Goal: Information Seeking & Learning: Check status

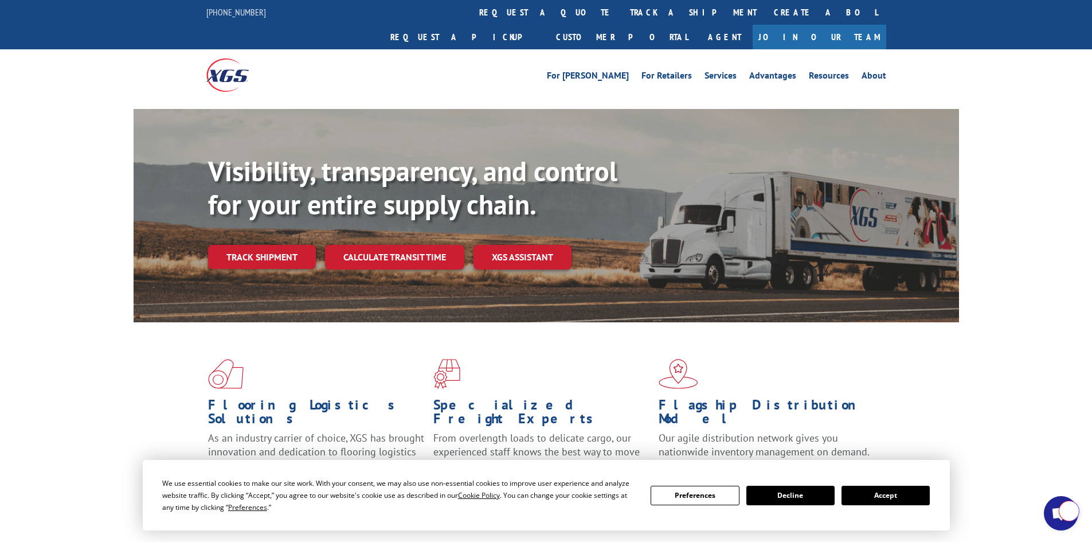
click at [621, 9] on link "track a shipment" at bounding box center [693, 12] width 144 height 25
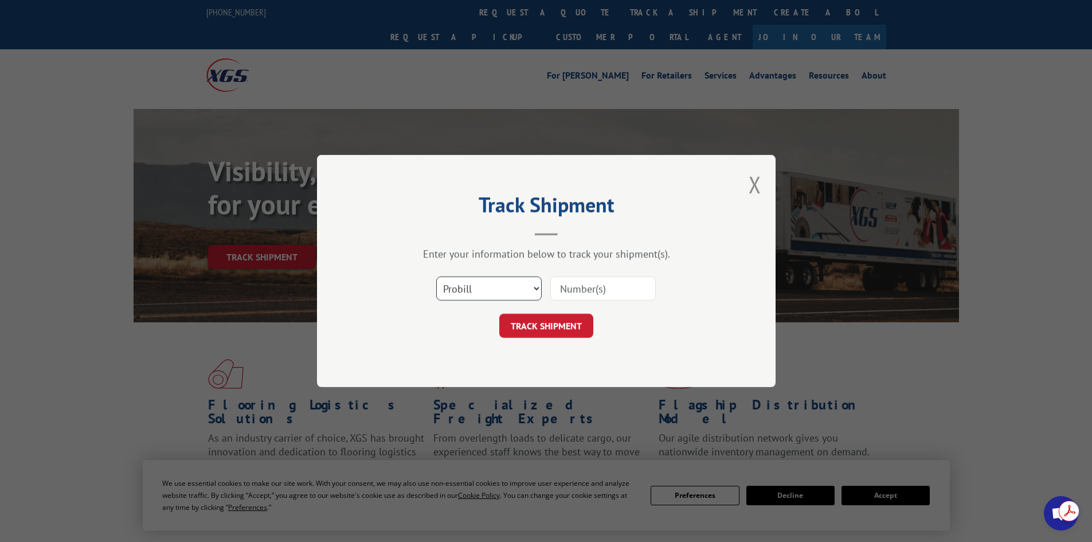
click at [478, 296] on select "Select category... Probill BOL PO" at bounding box center [488, 288] width 105 height 24
select select "po"
click at [436, 276] on select "Select category... Probill BOL PO" at bounding box center [488, 288] width 105 height 24
click at [566, 291] on input at bounding box center [602, 288] width 105 height 24
paste input "35536980"
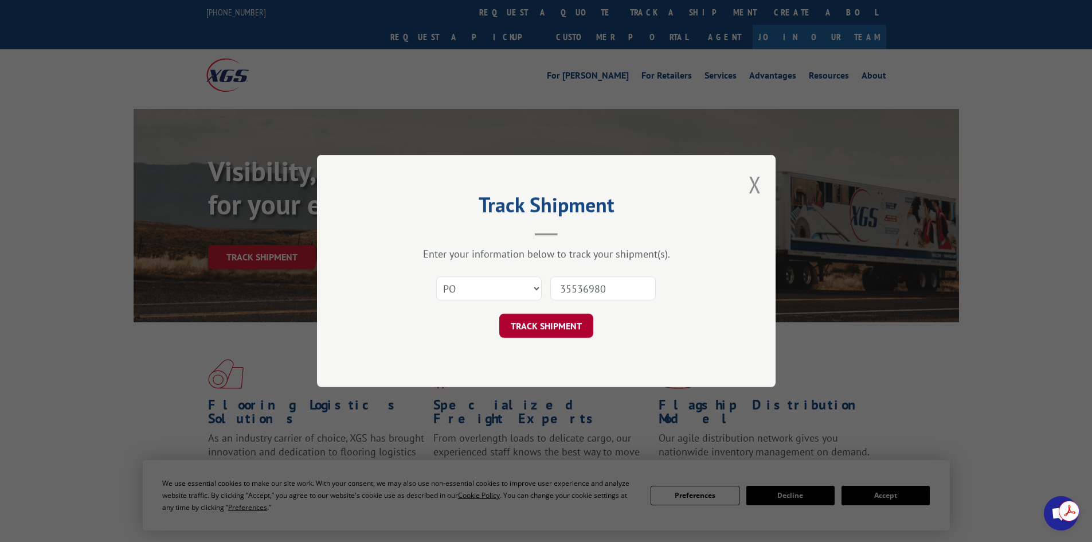
type input "35536980"
click at [538, 327] on button "TRACK SHIPMENT" at bounding box center [546, 326] width 94 height 24
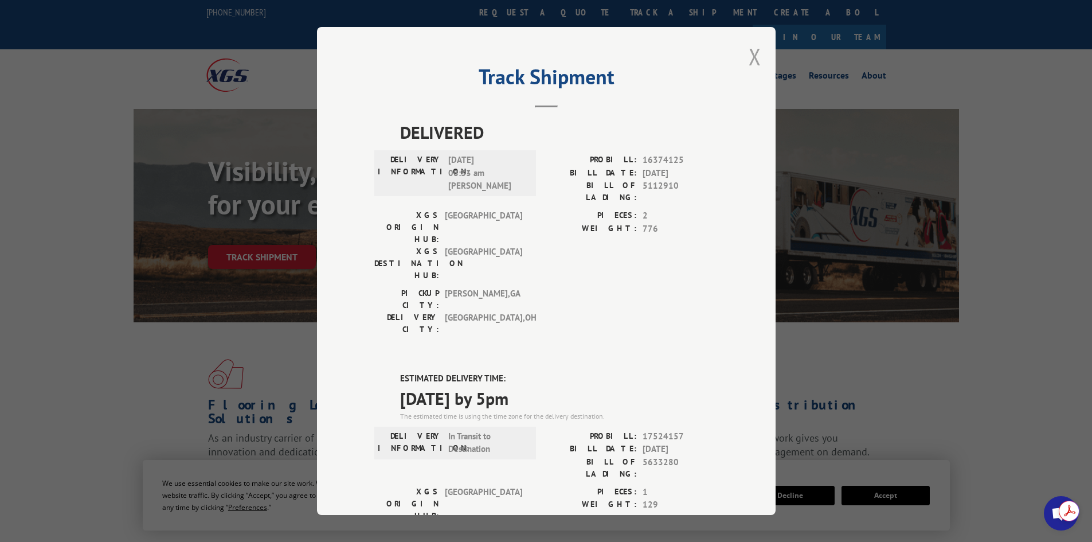
click at [754, 59] on button "Close modal" at bounding box center [755, 56] width 13 height 30
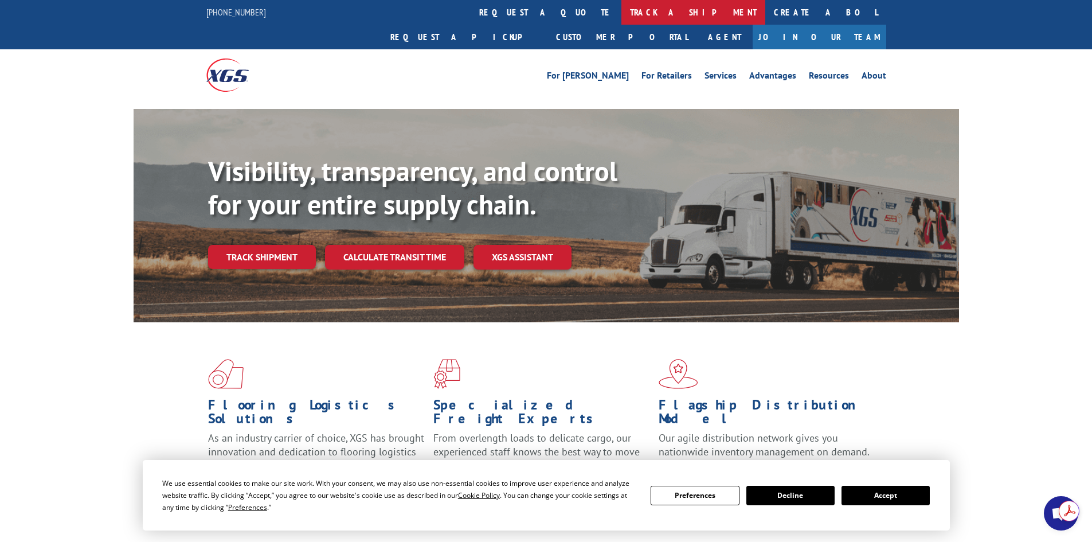
click at [621, 13] on link "track a shipment" at bounding box center [693, 12] width 144 height 25
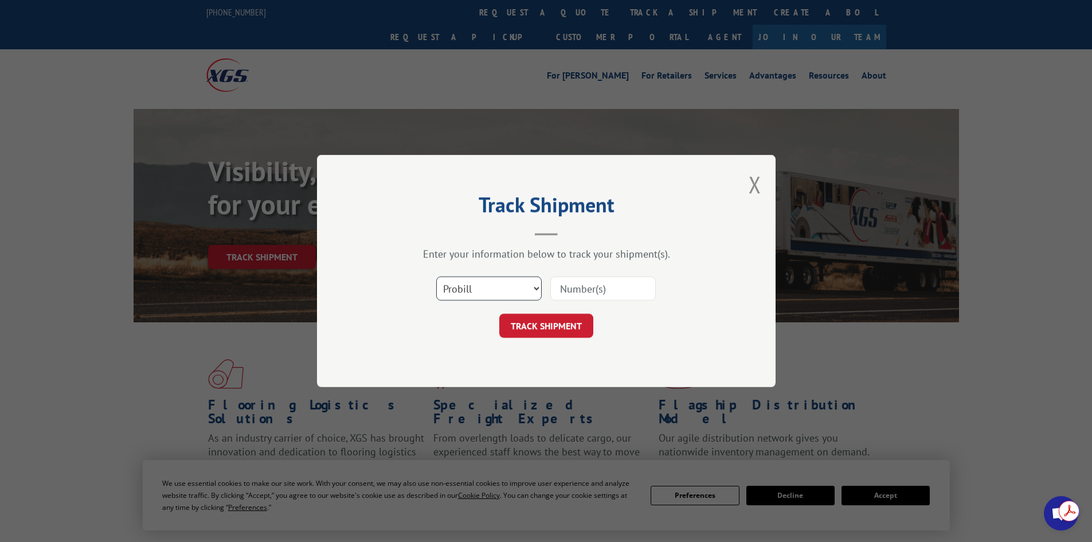
click at [468, 290] on select "Select category... Probill BOL PO" at bounding box center [488, 288] width 105 height 24
select select "po"
click at [436, 276] on select "Select category... Probill BOL PO" at bounding box center [488, 288] width 105 height 24
click at [582, 285] on input at bounding box center [602, 288] width 105 height 24
paste input "35536980"
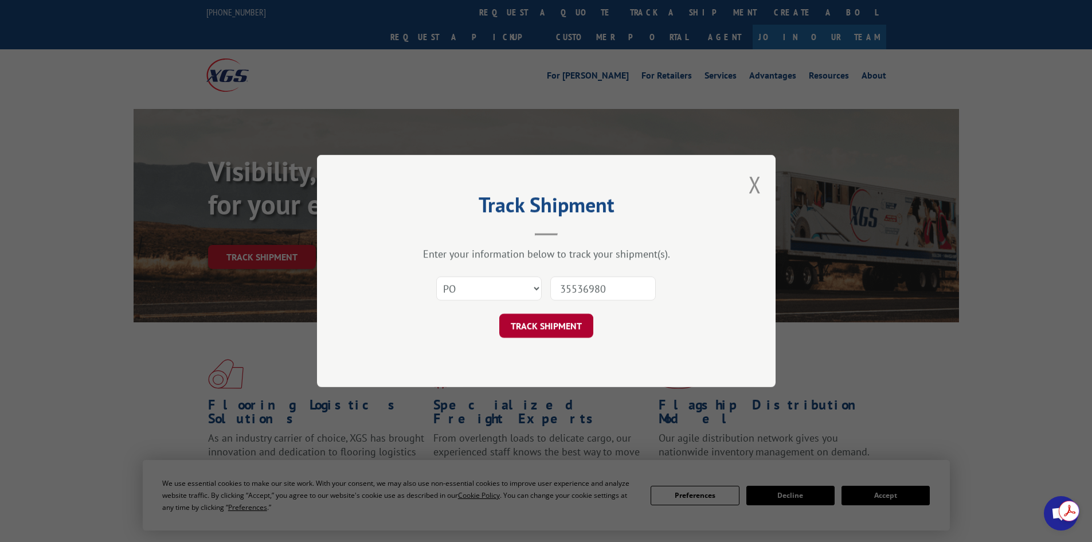
type input "35536980"
click at [559, 327] on button "TRACK SHIPMENT" at bounding box center [546, 326] width 94 height 24
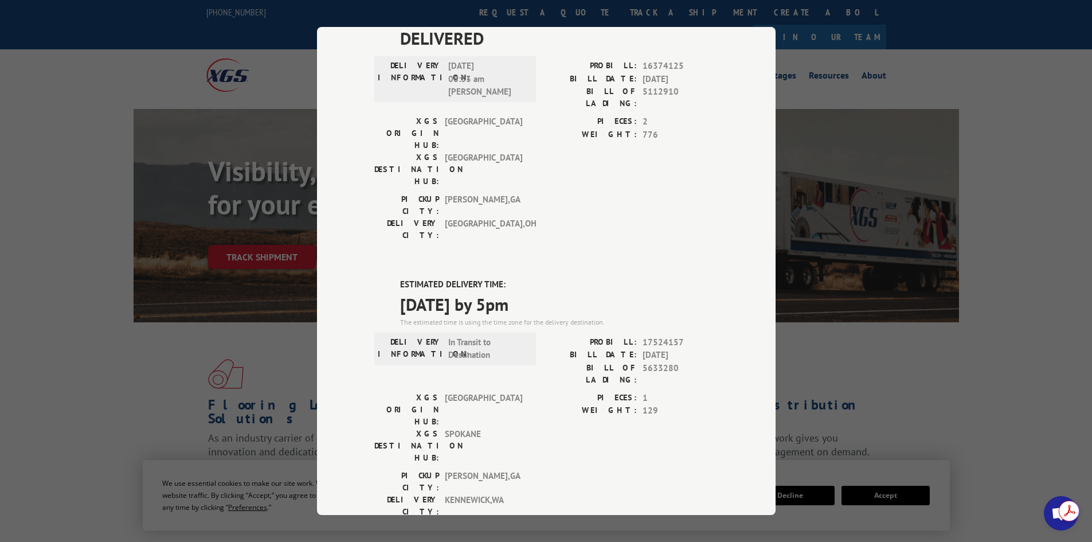
scroll to position [115, 0]
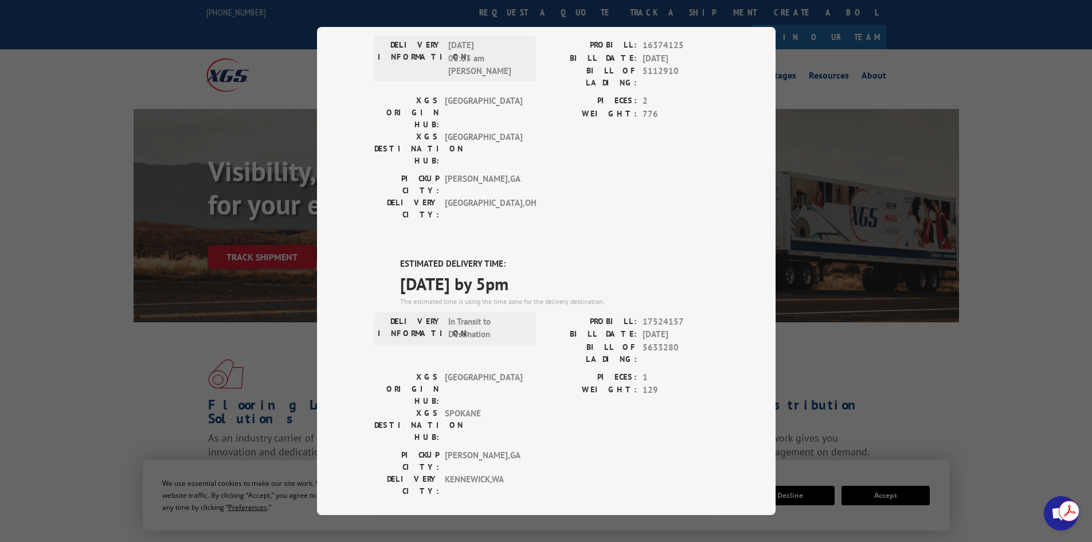
click at [825, 365] on div "Track Shipment DELIVERED DELIVERY INFORMATION: [DATE] 08:33 am [PERSON_NAME]: 1…" at bounding box center [546, 271] width 1092 height 542
